Goal: Find contact information: Find contact information

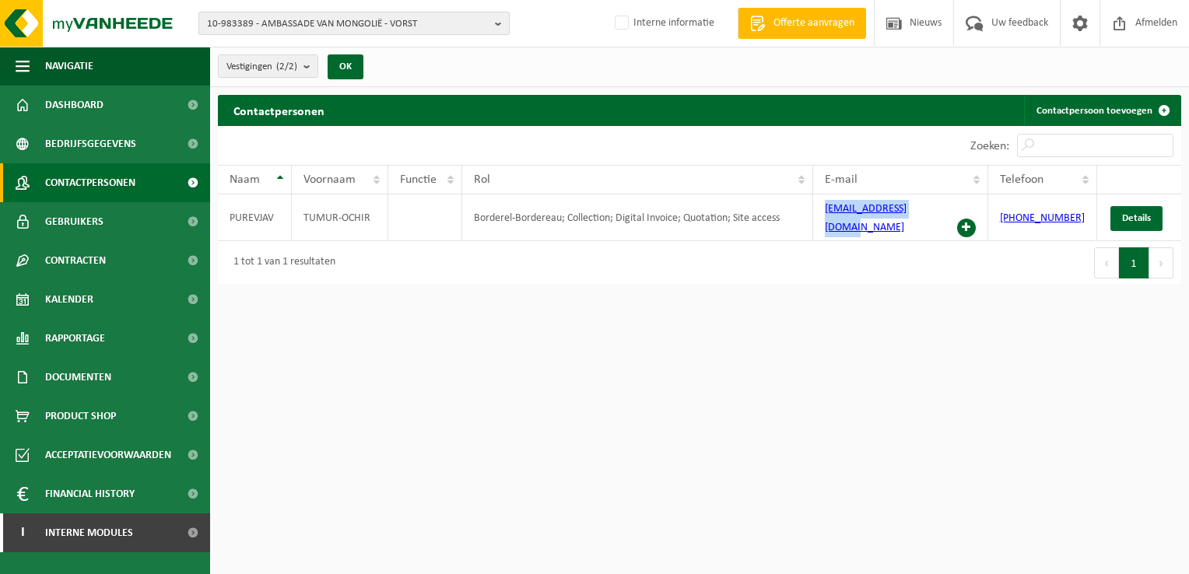
drag, startPoint x: 494, startPoint y: 26, endPoint x: 486, endPoint y: 26, distance: 7.8
click at [494, 26] on button "10-983389 - AMBASSADE VAN MONGOLIË - VORST" at bounding box center [353, 23] width 311 height 23
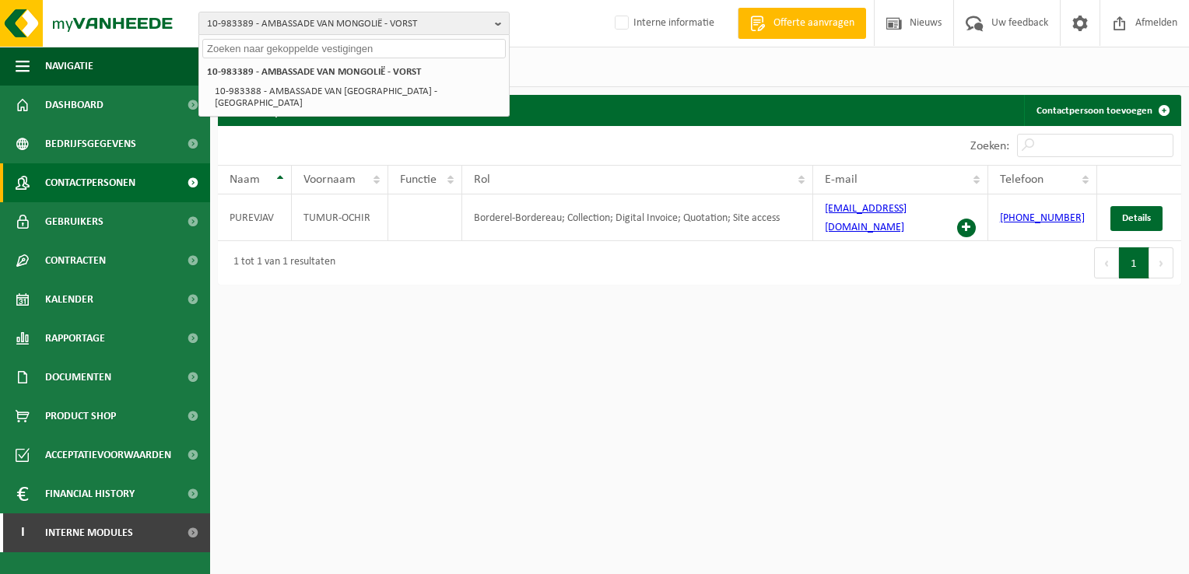
click at [342, 48] on input "text" at bounding box center [353, 48] width 303 height 19
paste input "[PHONE_NUMBER]"
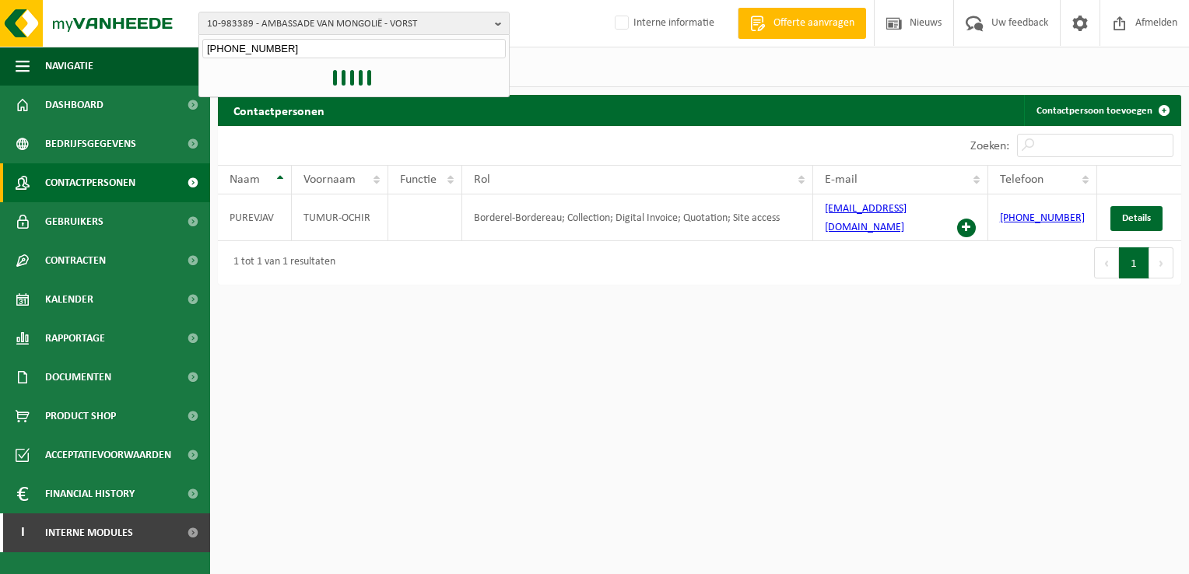
type input "[PHONE_NUMBER]"
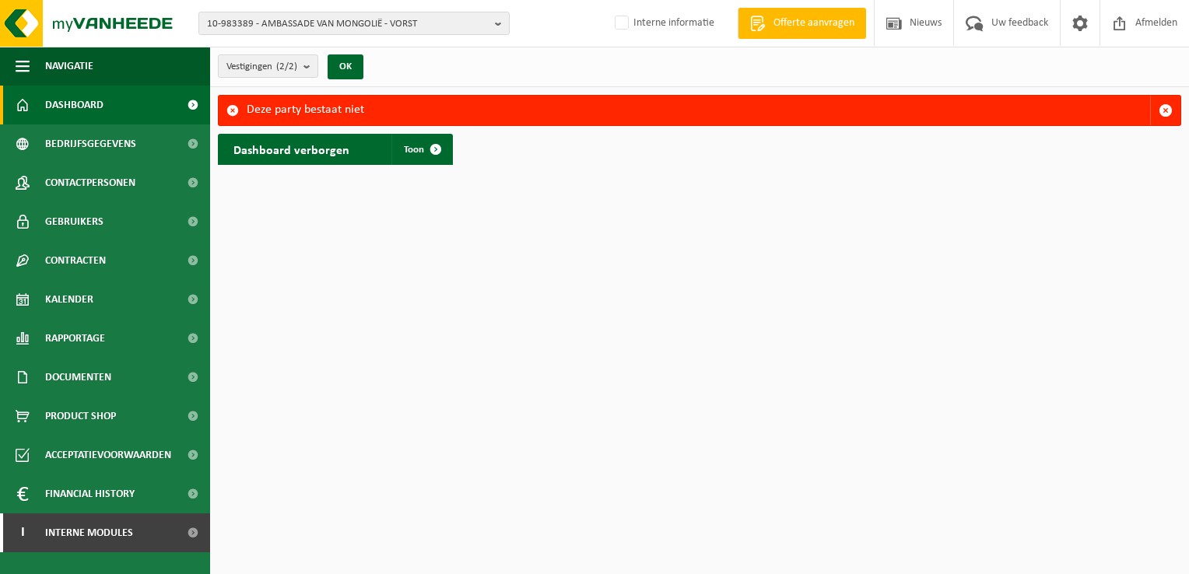
click at [655, 276] on html "10-983389 - AMBASSADE VAN MONGOLIË - VORST 10-983389 - AMBASSADE VAN MONGOLIË -…" at bounding box center [594, 287] width 1189 height 574
